Goal: Transaction & Acquisition: Book appointment/travel/reservation

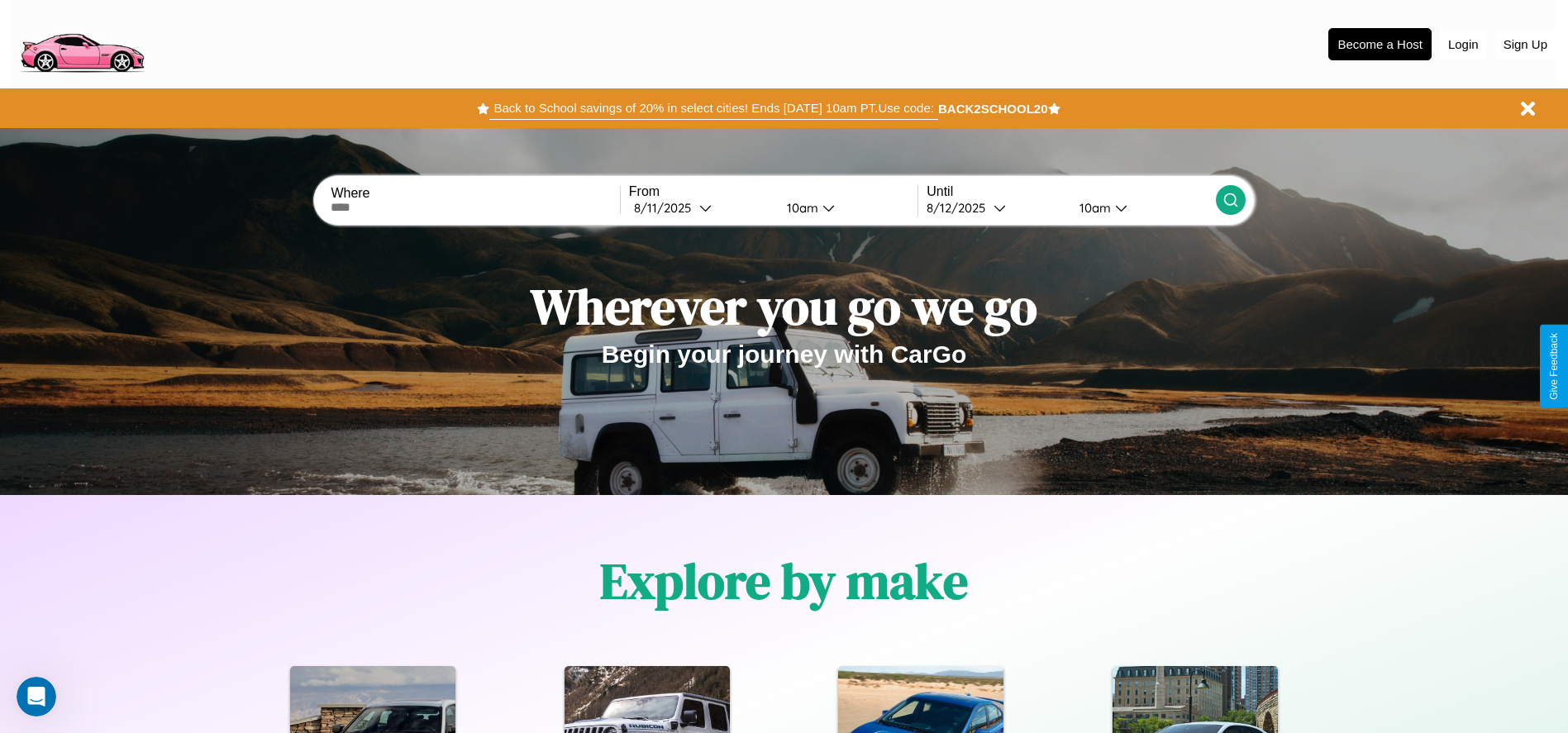
click at [713, 109] on button "Back to School savings of 20% in select cities! Ends [DATE] 10am PT. Use code:" at bounding box center [713, 108] width 448 height 23
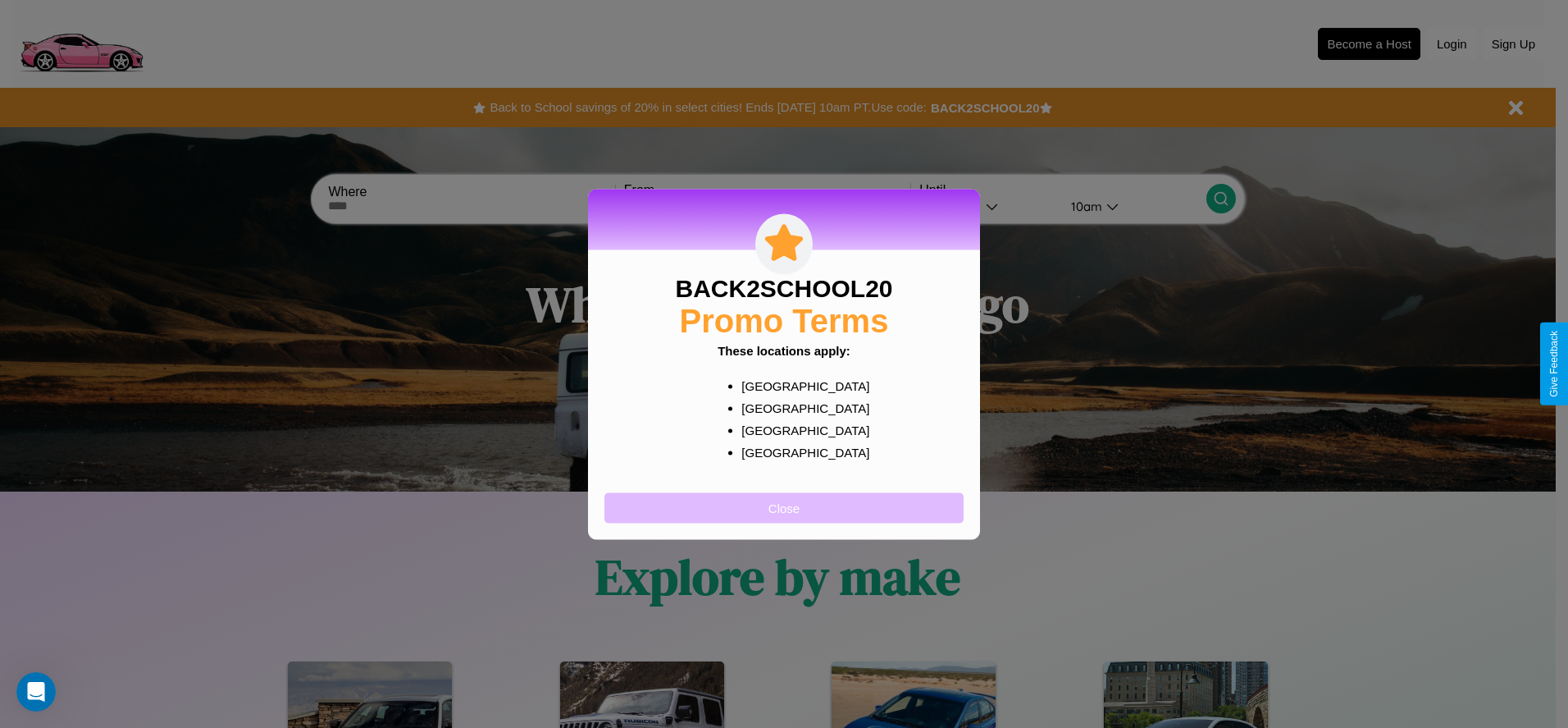
click at [784, 507] on button "Close" at bounding box center [784, 507] width 360 height 30
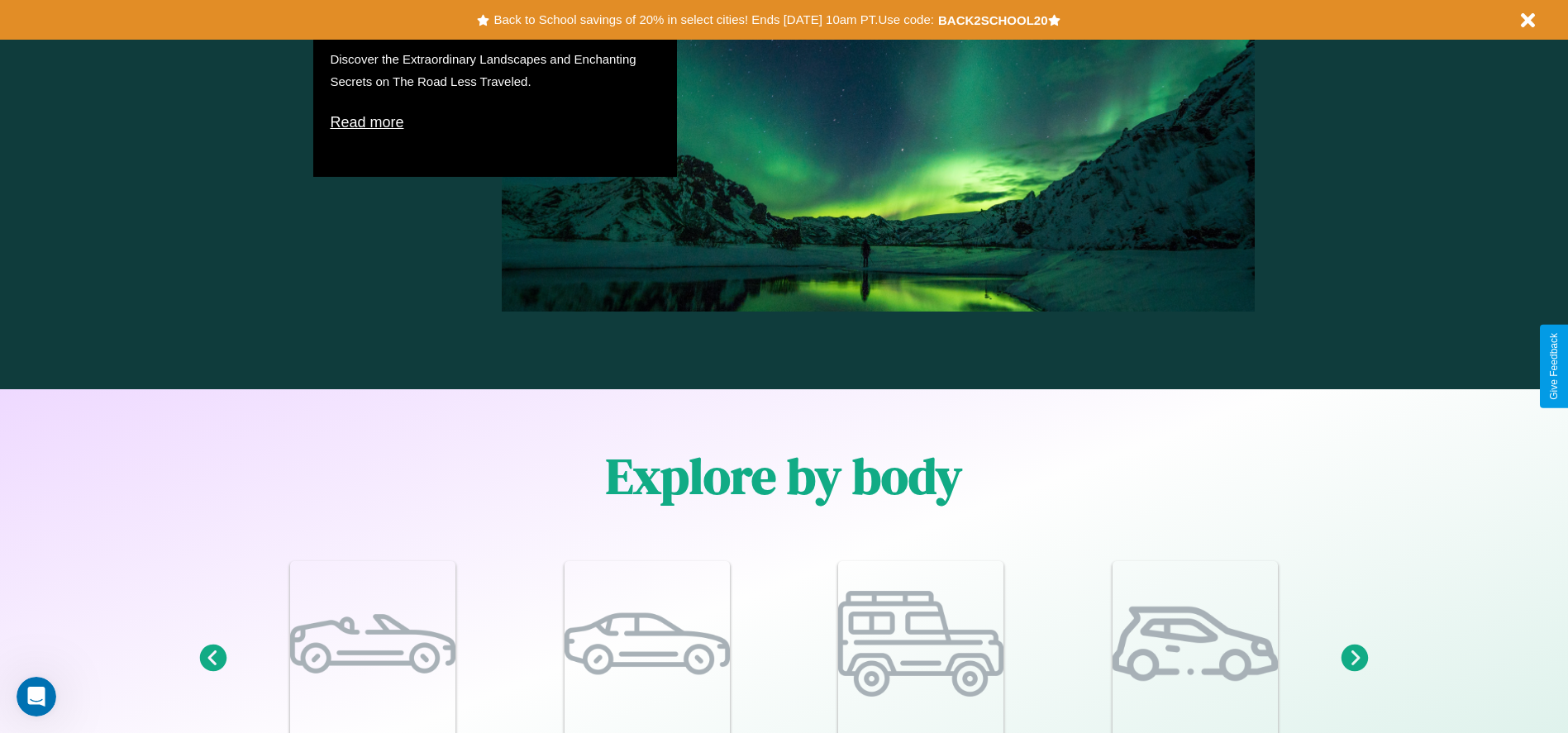
scroll to position [1441, 0]
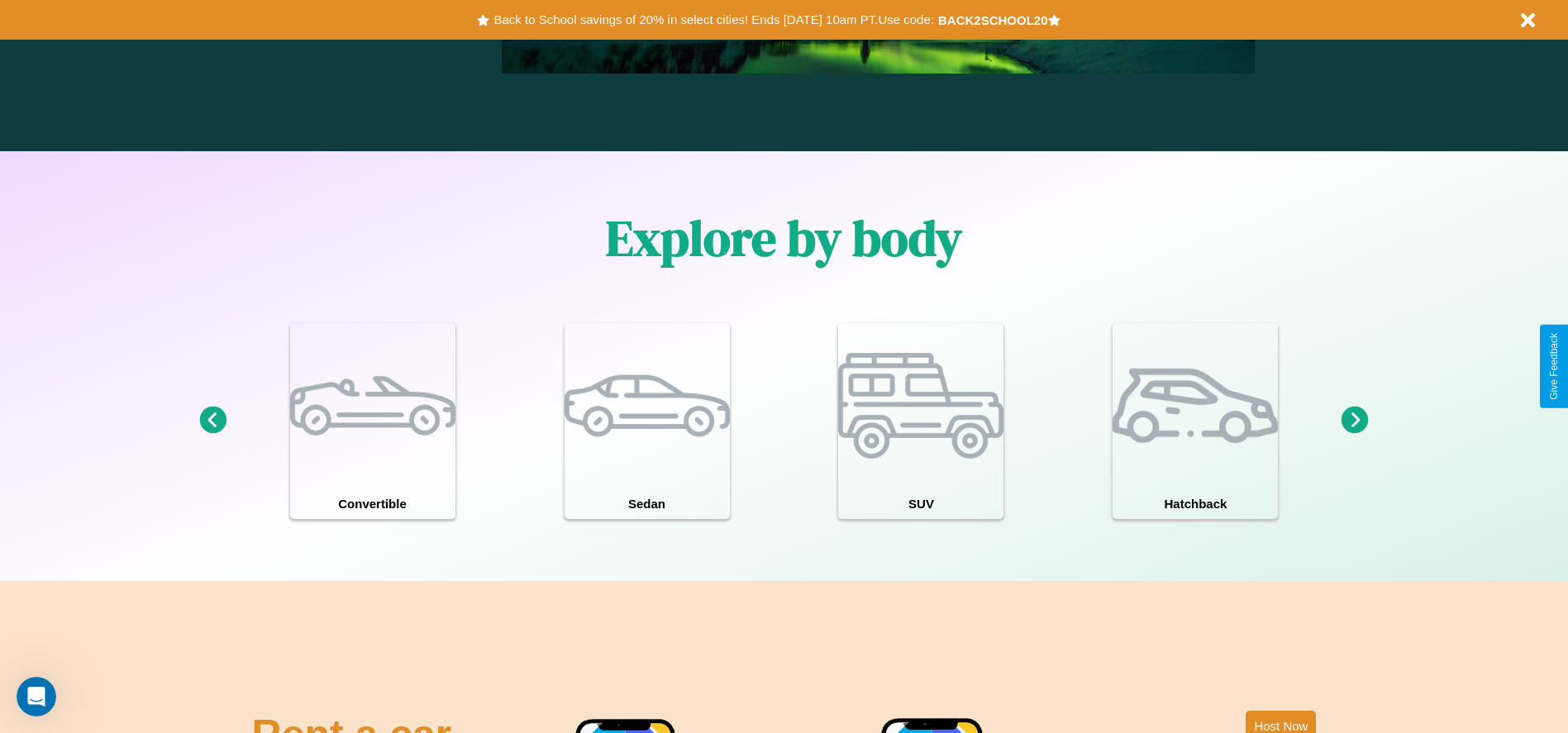
click at [1355, 421] on icon at bounding box center [1355, 420] width 27 height 27
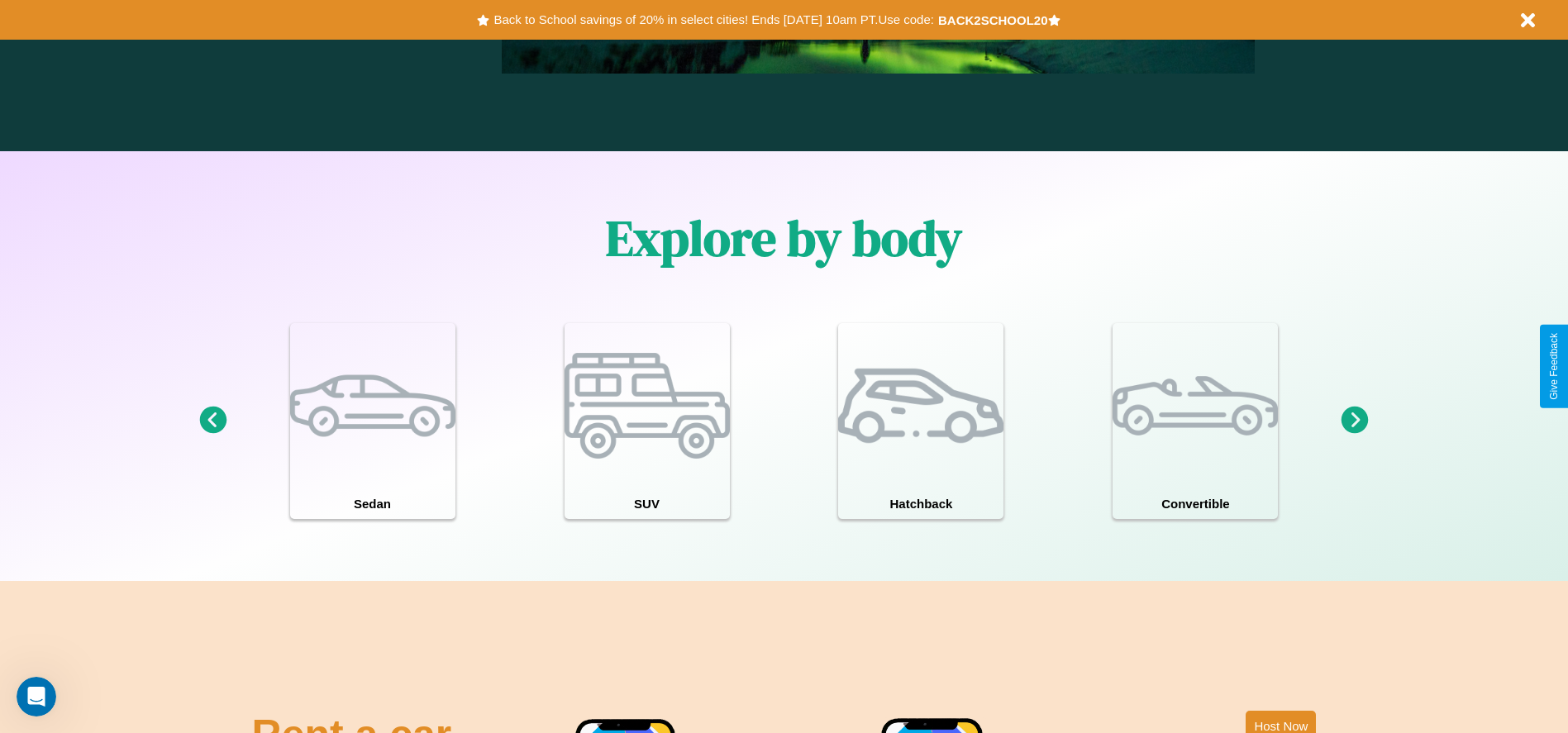
click at [1355, 421] on icon at bounding box center [1355, 420] width 27 height 27
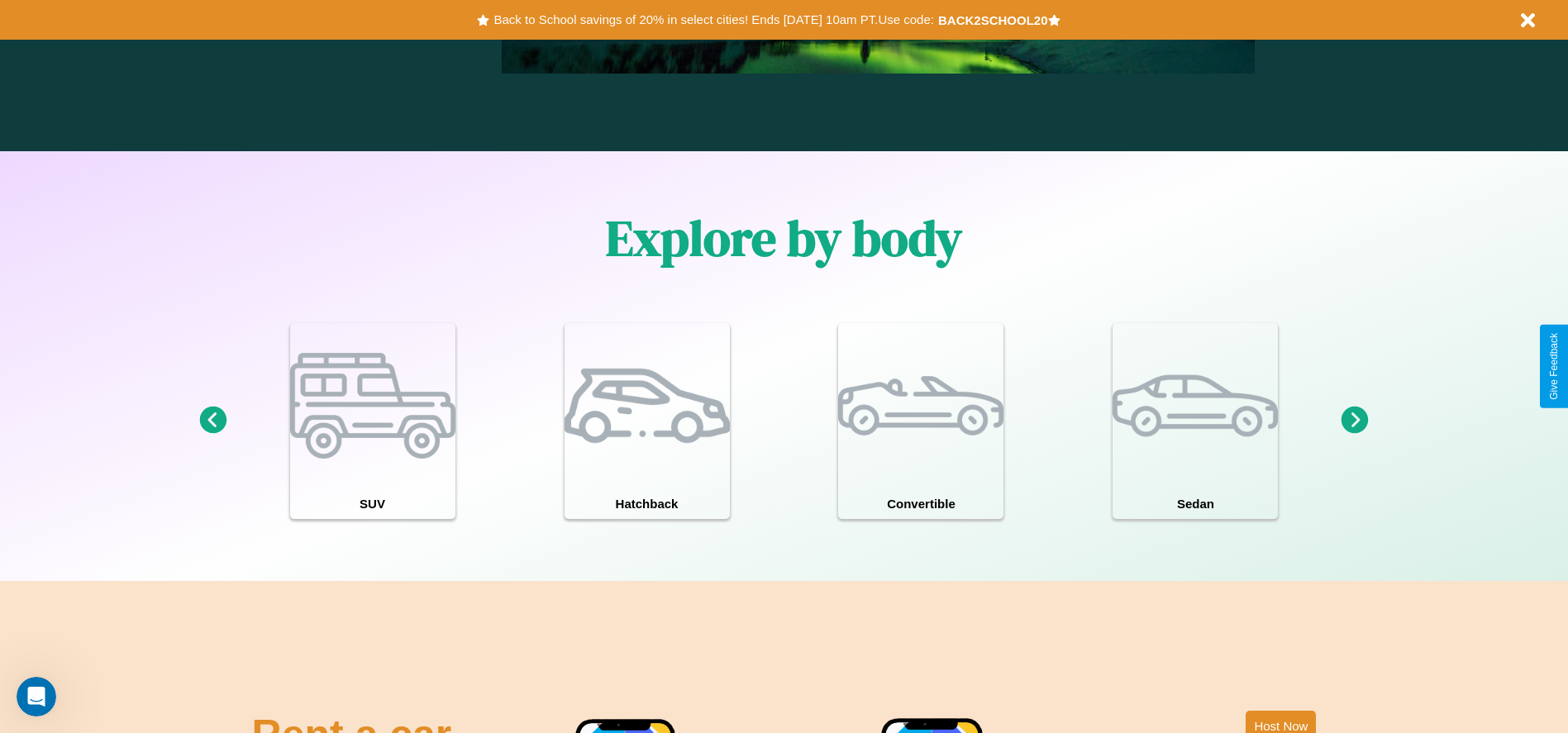
click at [212, 421] on icon at bounding box center [213, 420] width 27 height 27
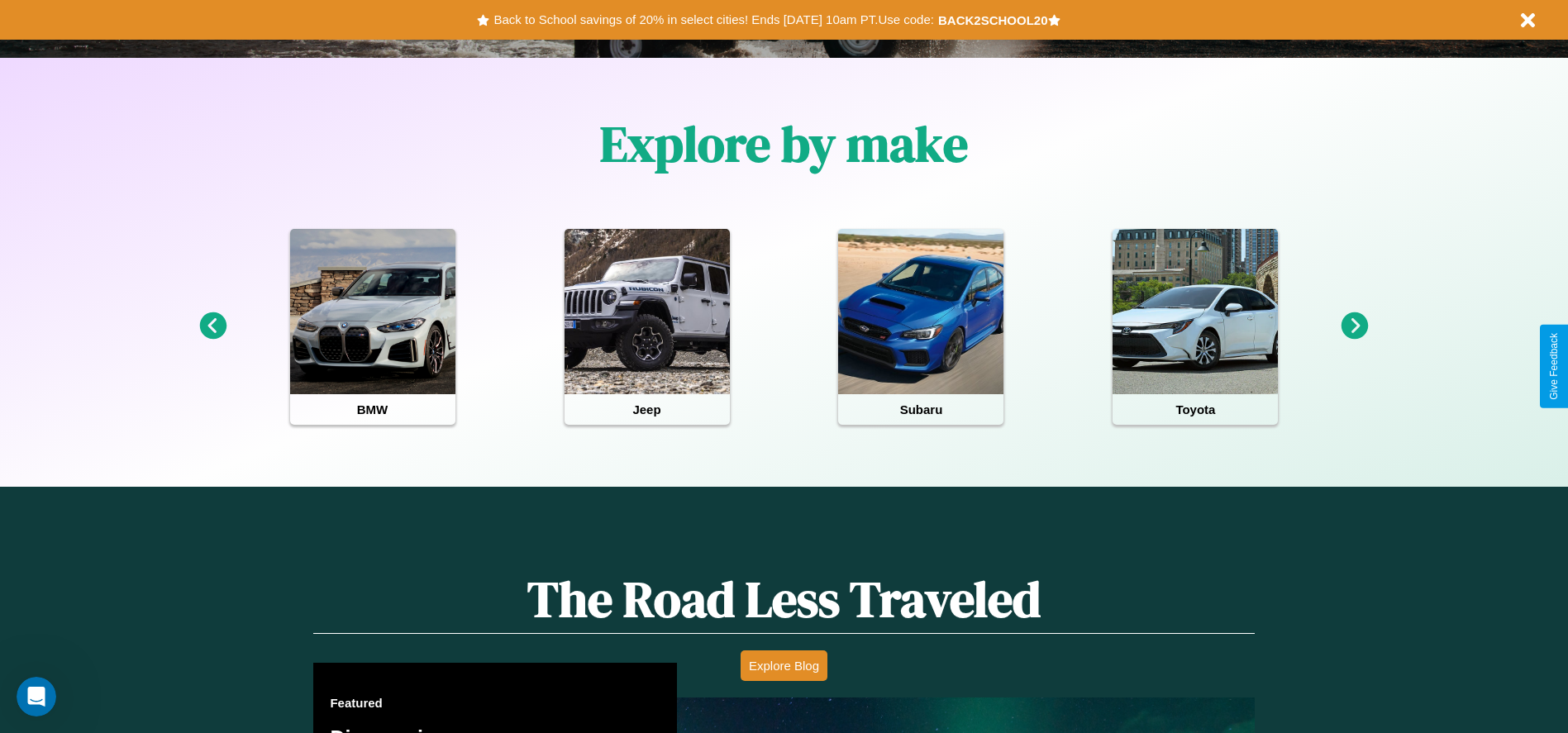
scroll to position [343, 0]
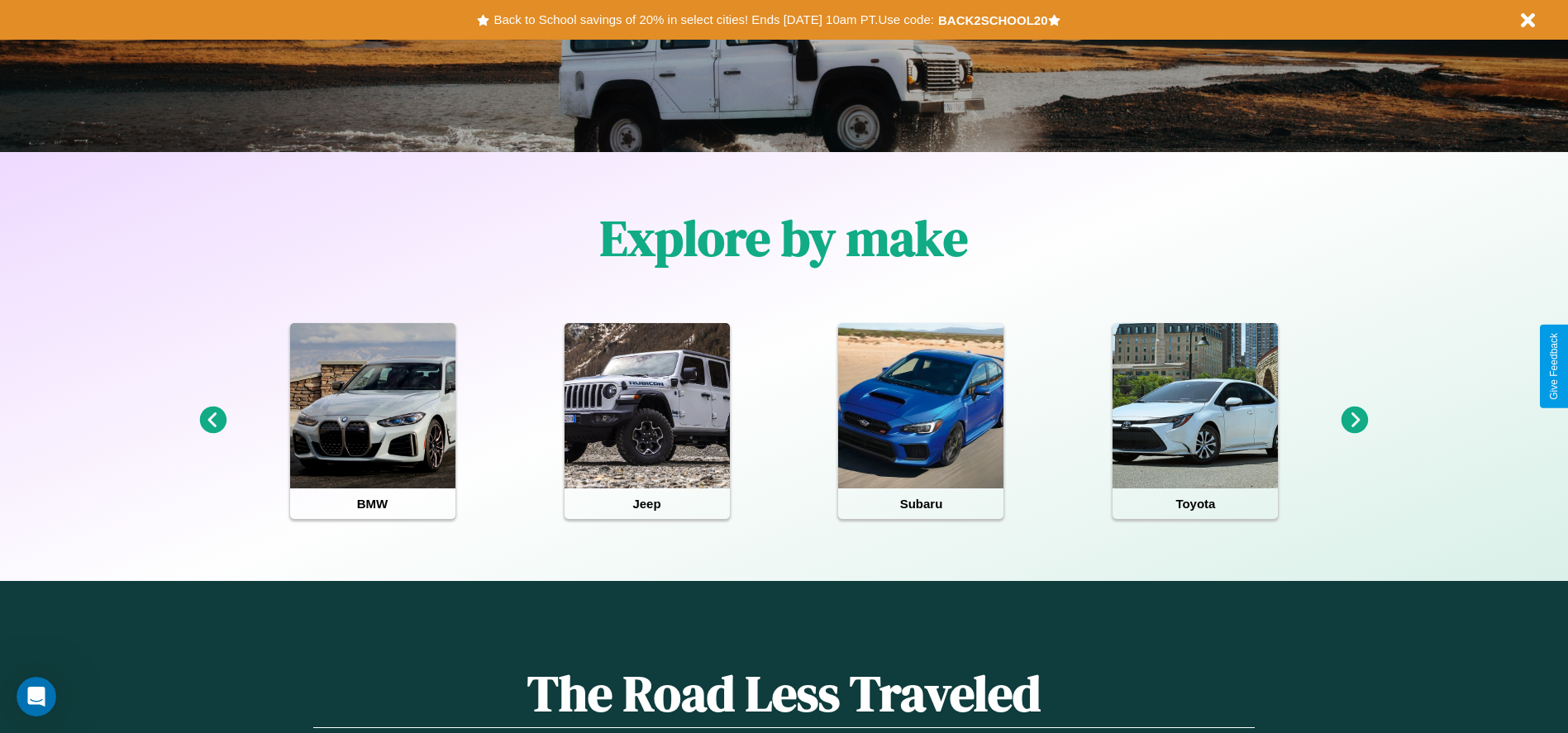
click at [1355, 421] on icon at bounding box center [1355, 420] width 27 height 27
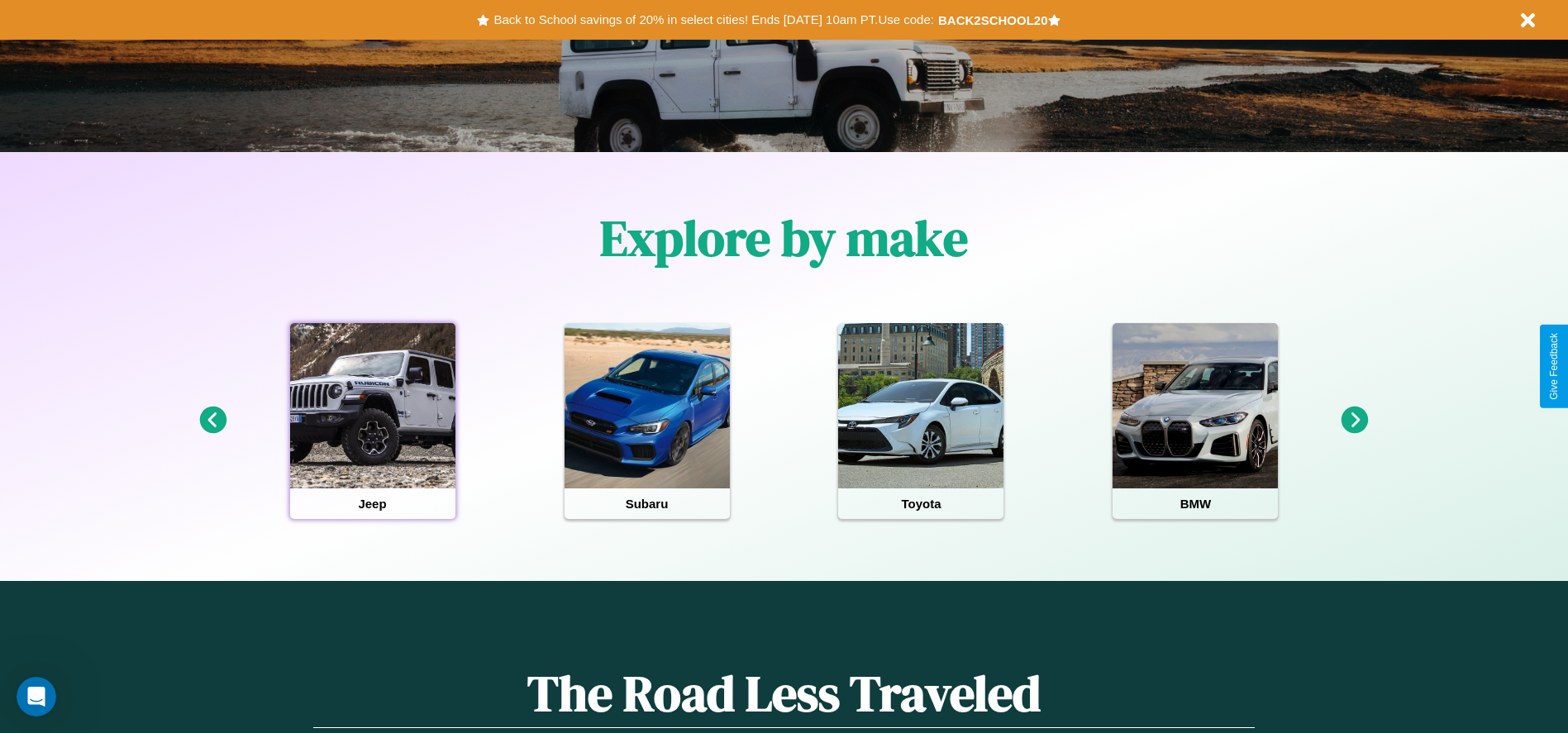
click at [372, 421] on div at bounding box center [373, 406] width 166 height 165
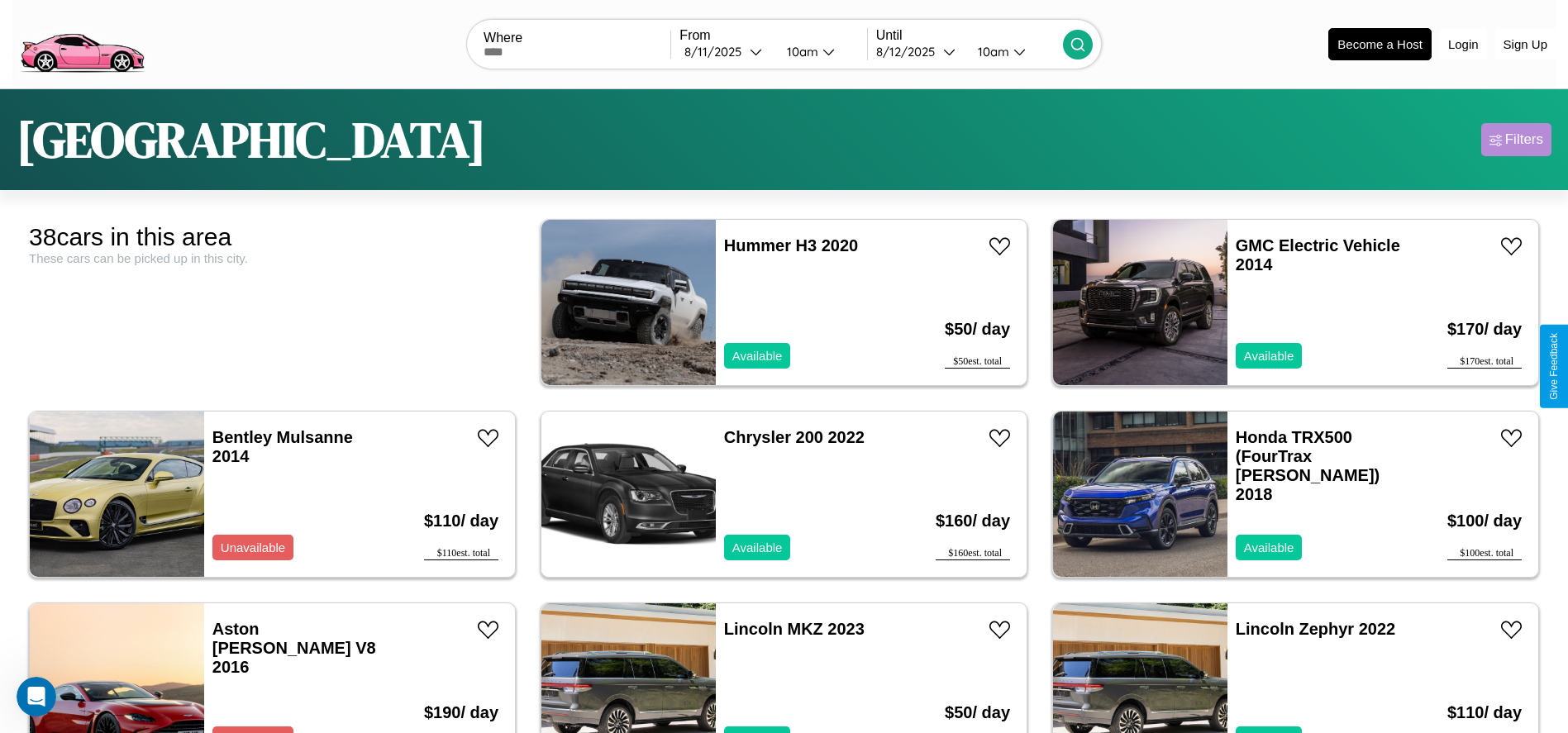
click at [1516, 140] on div "Filters" at bounding box center [1524, 139] width 38 height 16
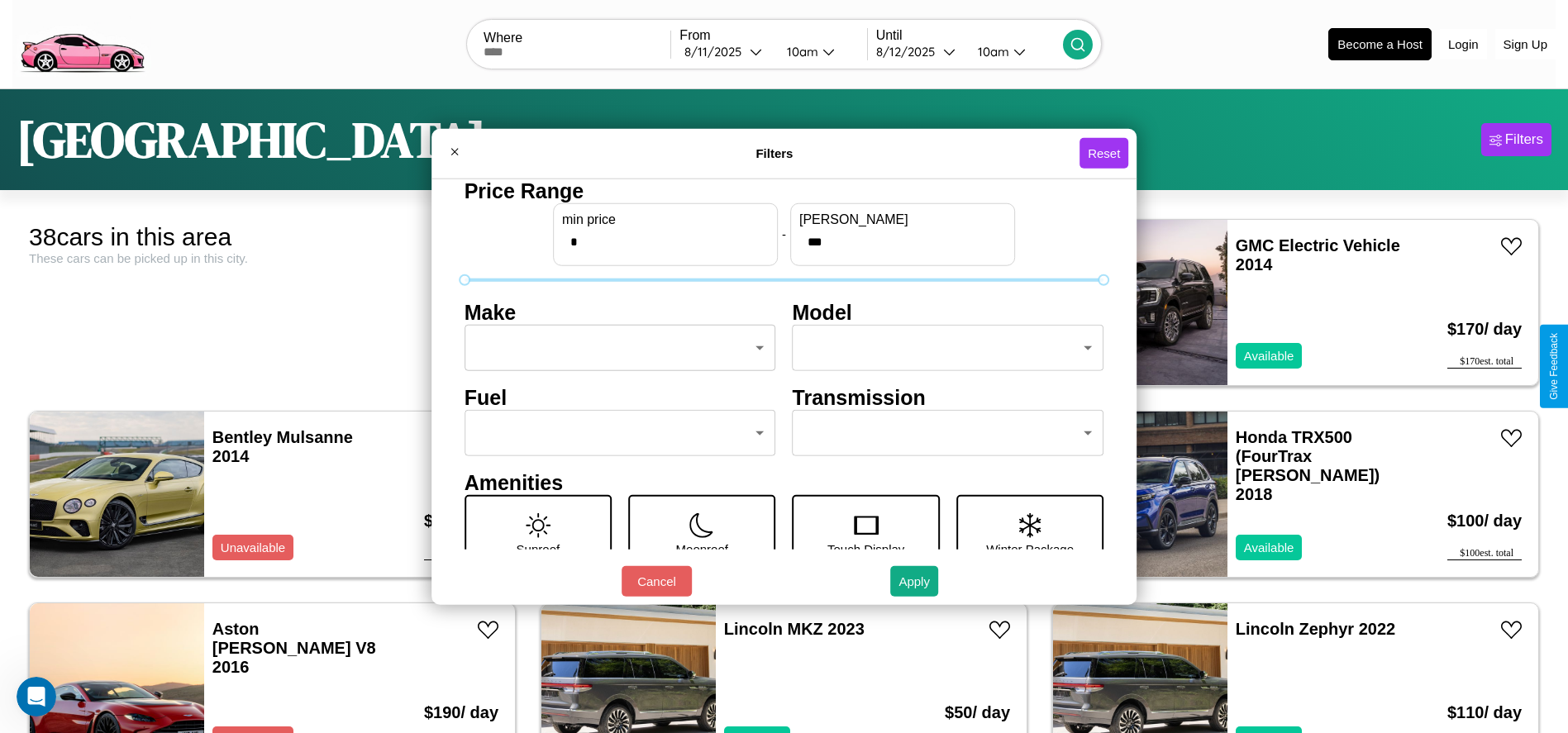
click at [615, 348] on body "CarGo Where From [DATE] 10am Until [DATE] 10am Become a Host Login Sign Up Toky…" at bounding box center [784, 417] width 1568 height 835
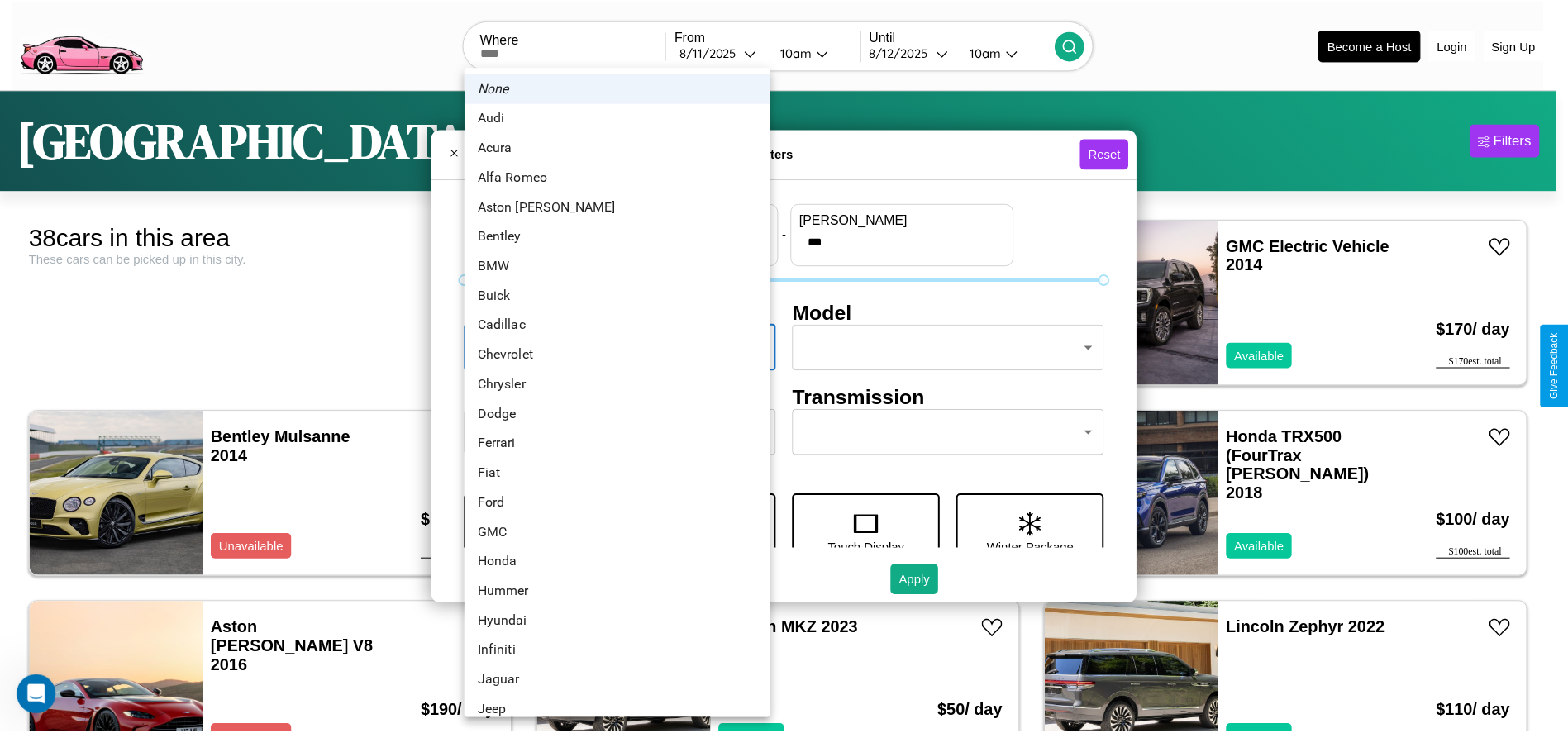
scroll to position [15, 0]
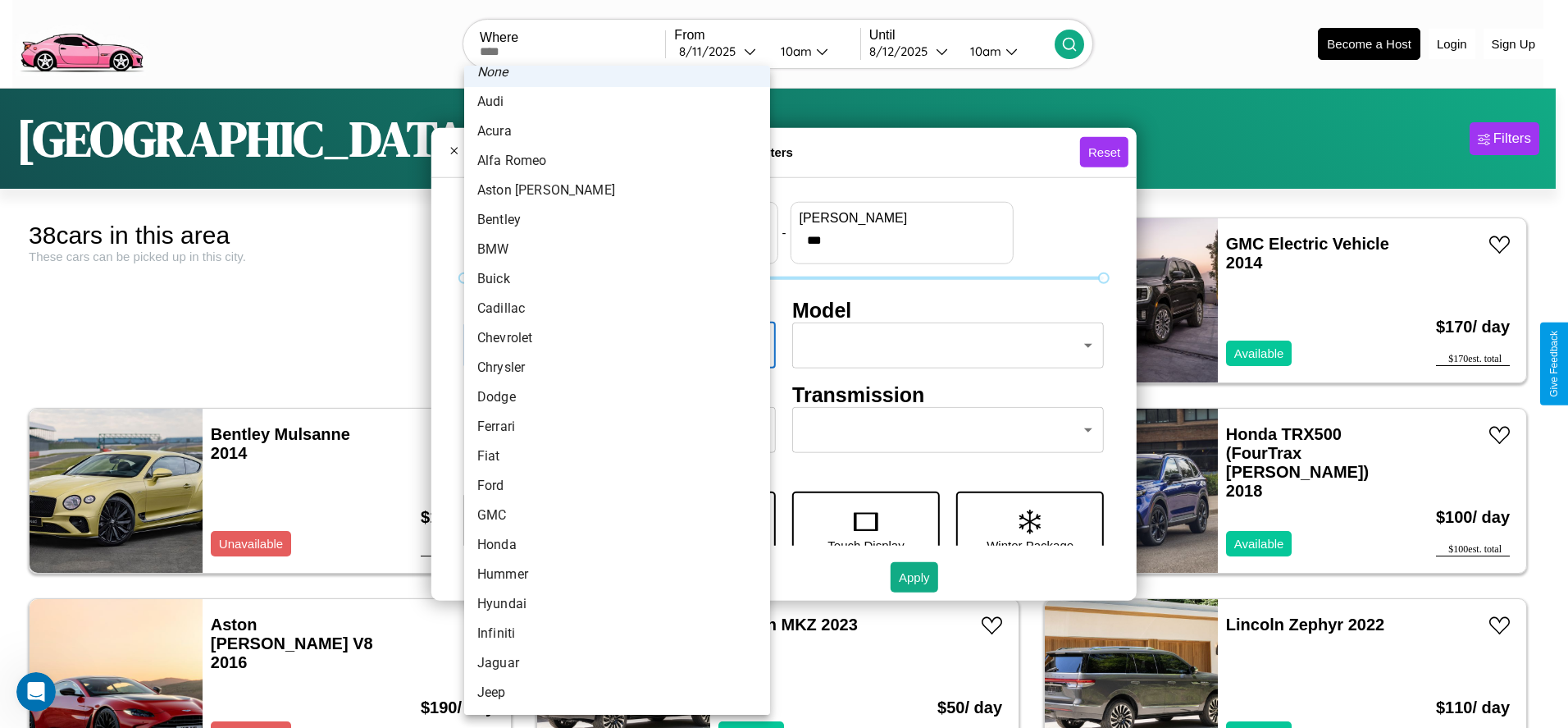
click at [611, 575] on li "Hummer" at bounding box center [616, 574] width 306 height 29
type input "******"
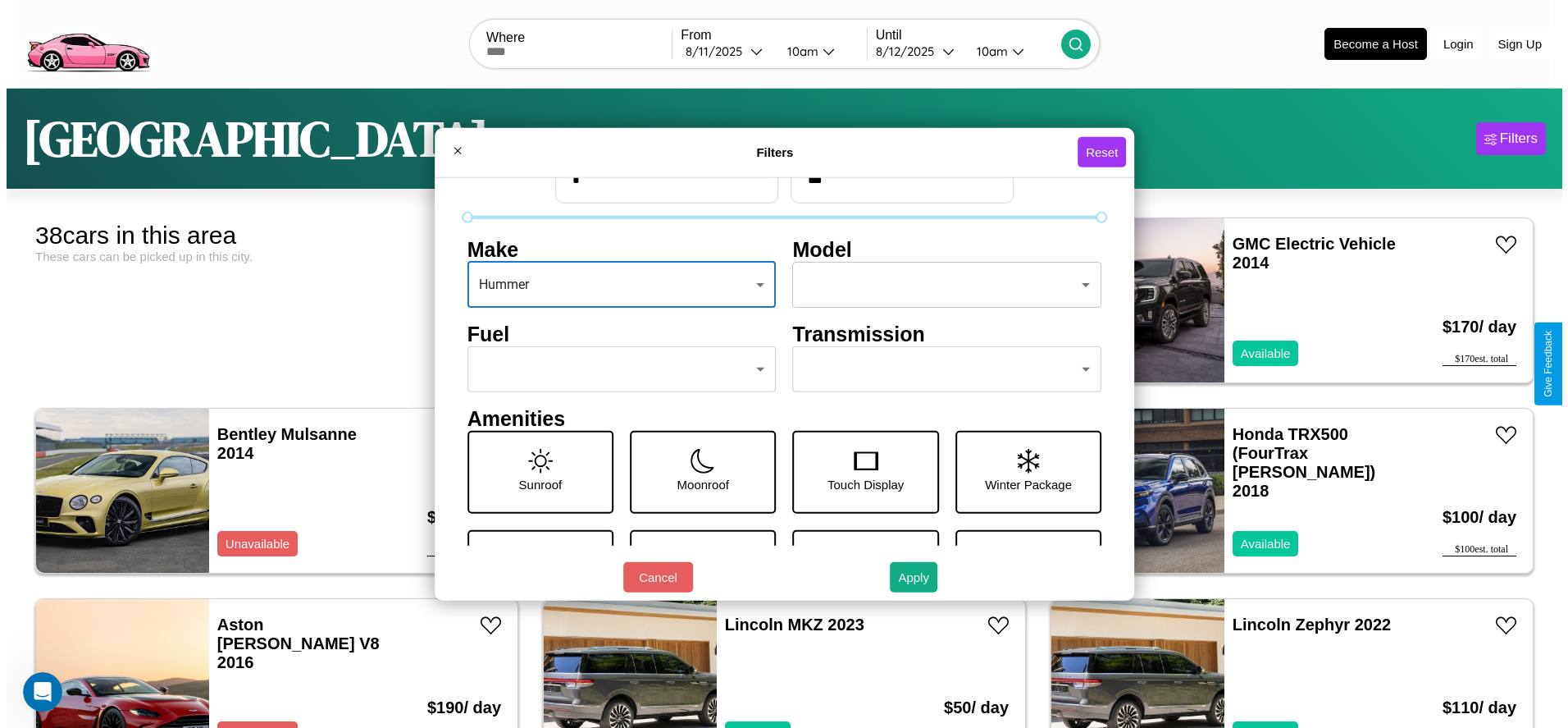
scroll to position [69, 0]
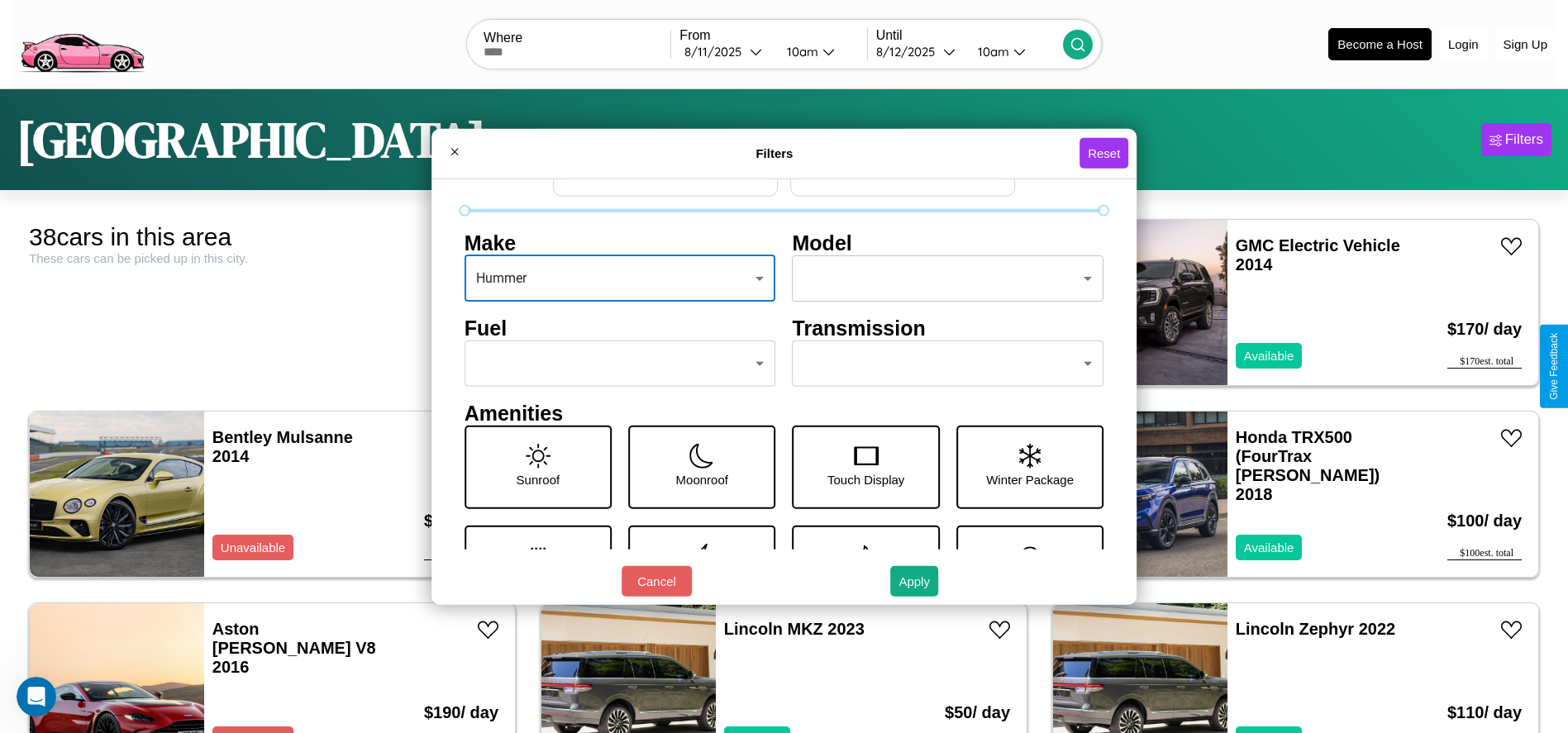
click at [940, 363] on body "CarGo Where From [DATE] 10am Until [DATE] 10am Become a Host Login Sign Up Toky…" at bounding box center [784, 417] width 1568 height 835
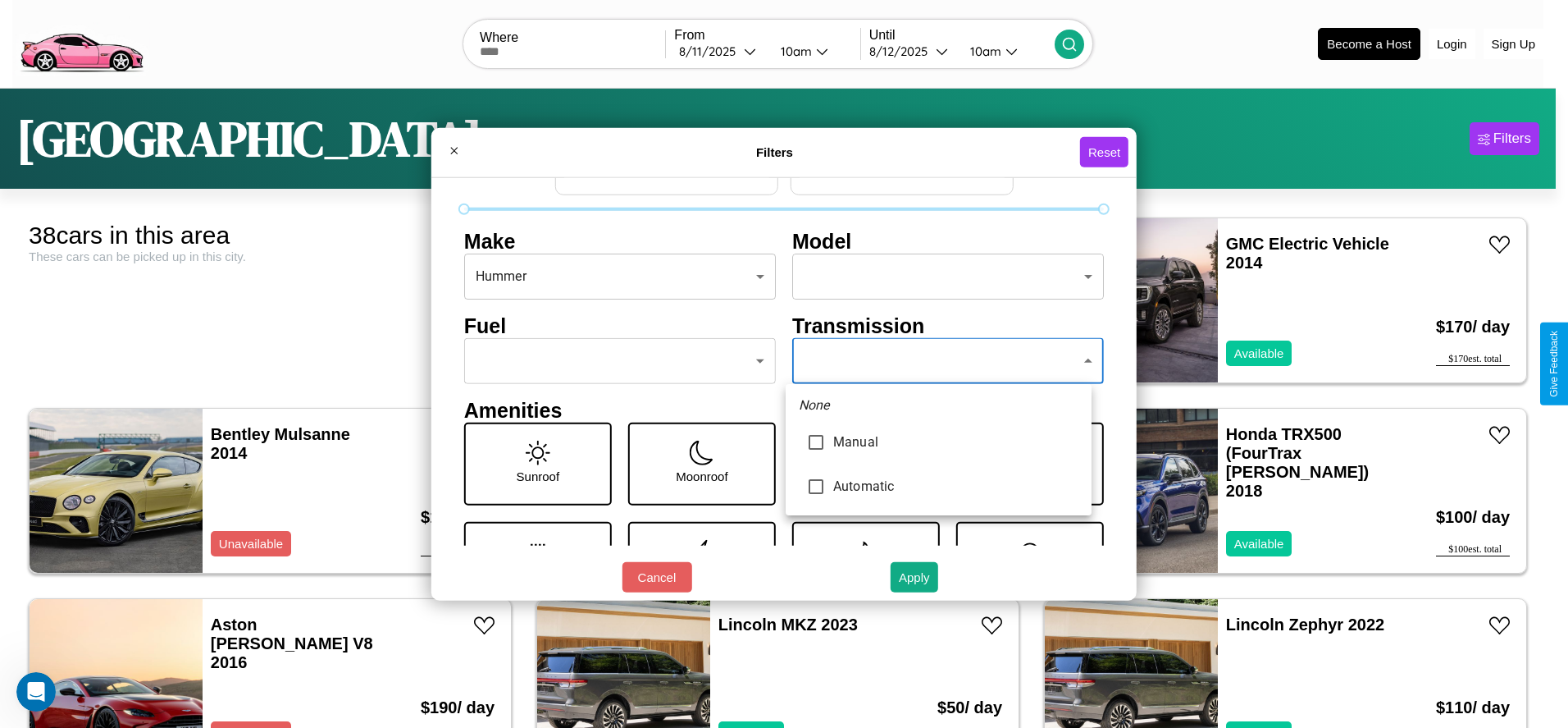
type input "******"
click at [938, 361] on div at bounding box center [784, 364] width 1568 height 728
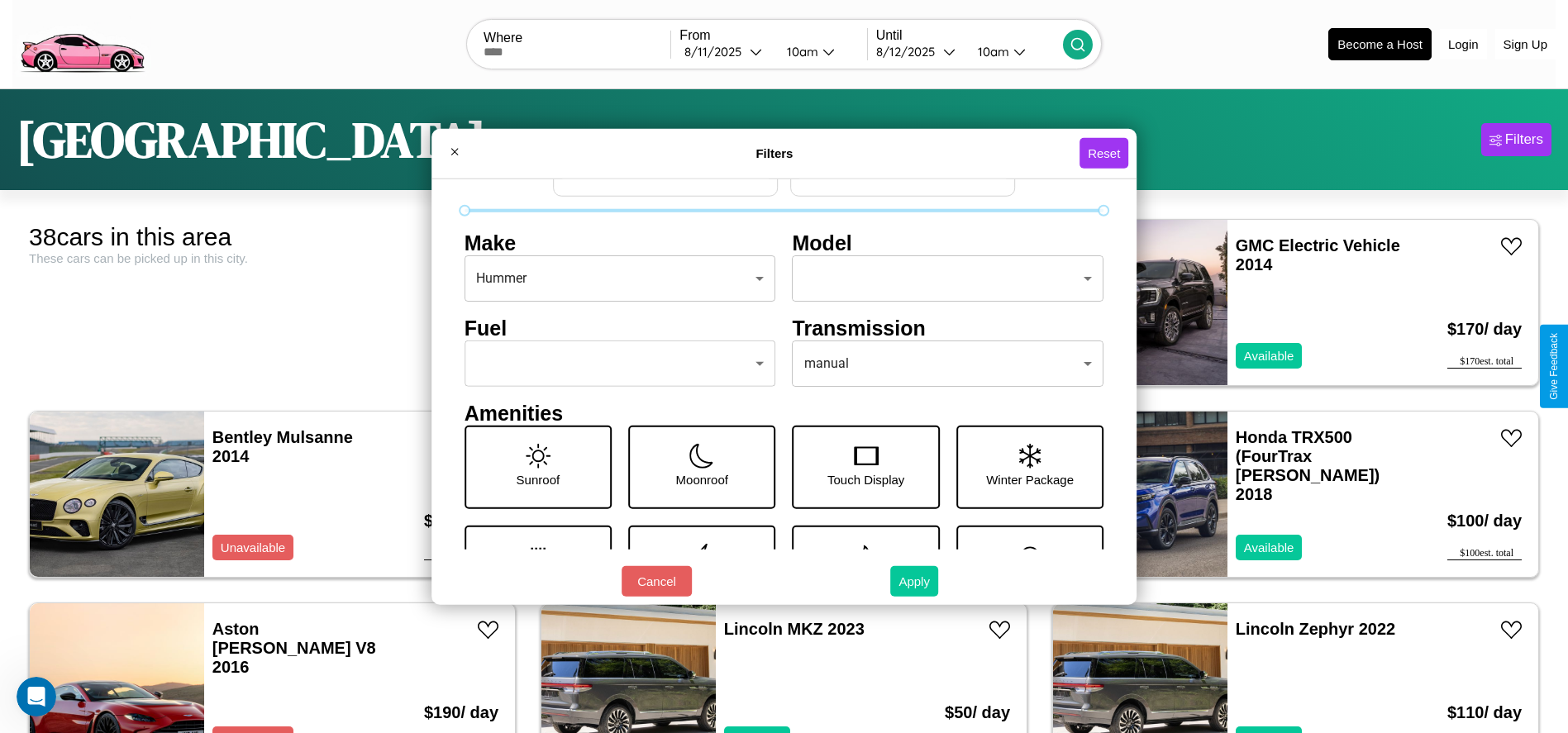
click at [915, 581] on button "Apply" at bounding box center [914, 581] width 48 height 31
